Goal: Check status: Check status

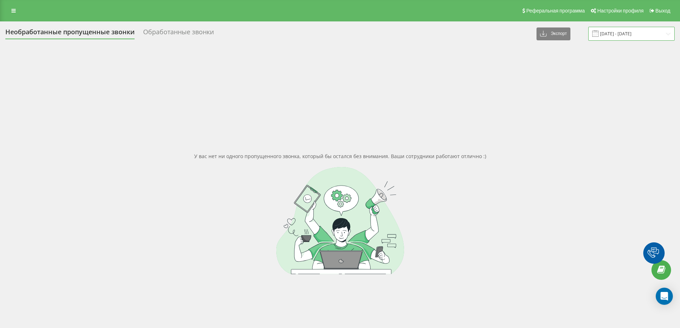
click at [645, 34] on input "[DATE] - [DATE]" at bounding box center [631, 34] width 86 height 14
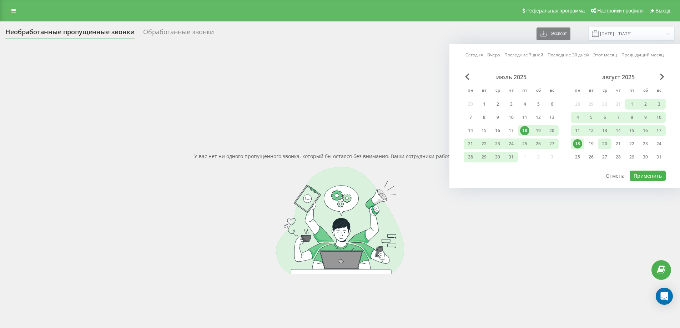
click at [609, 146] on div "20" at bounding box center [605, 143] width 14 height 11
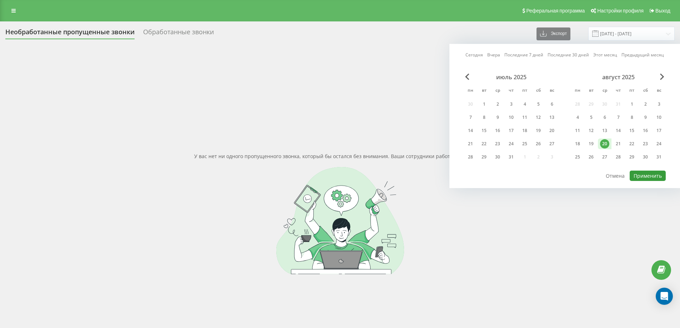
click at [648, 171] on button "Применить" at bounding box center [648, 176] width 36 height 10
type input "[DATE] - [DATE]"
